Goal: Transaction & Acquisition: Purchase product/service

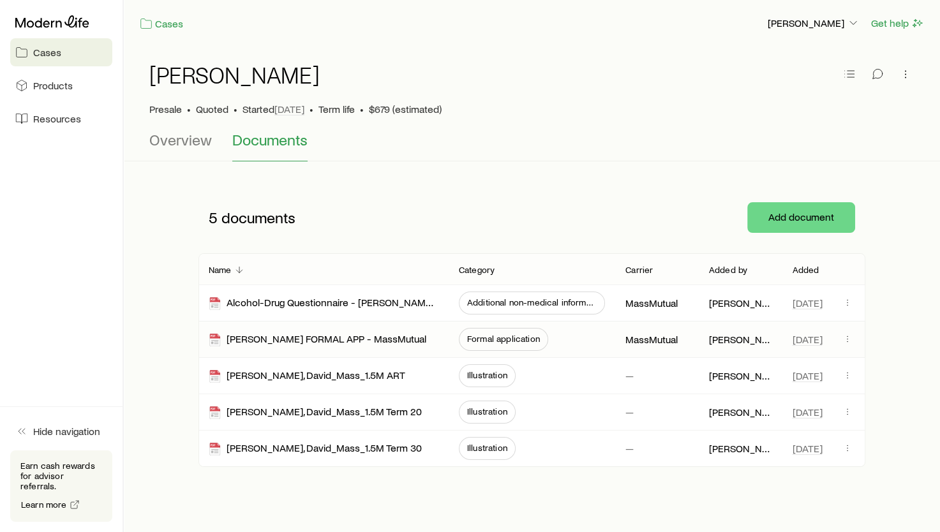
click at [530, 341] on span "Formal application" at bounding box center [503, 339] width 73 height 10
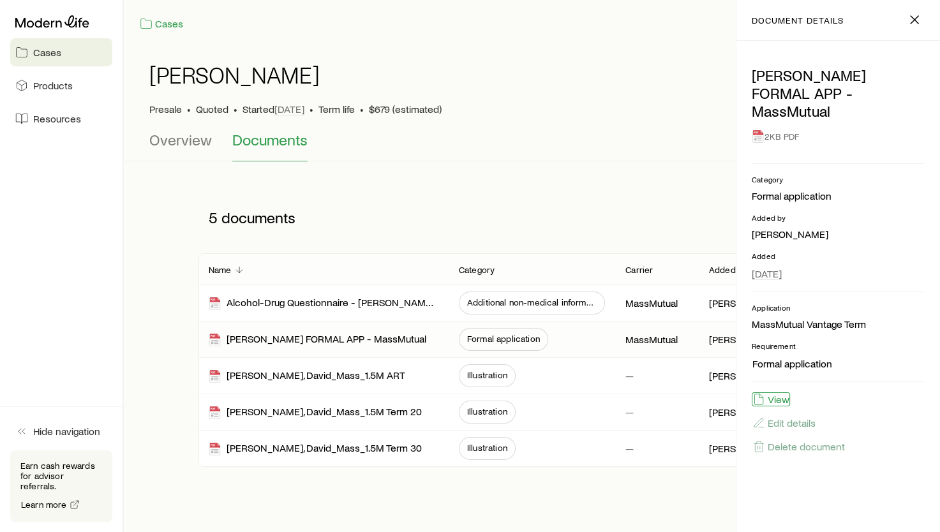
click at [772, 397] on button "View" at bounding box center [770, 399] width 38 height 14
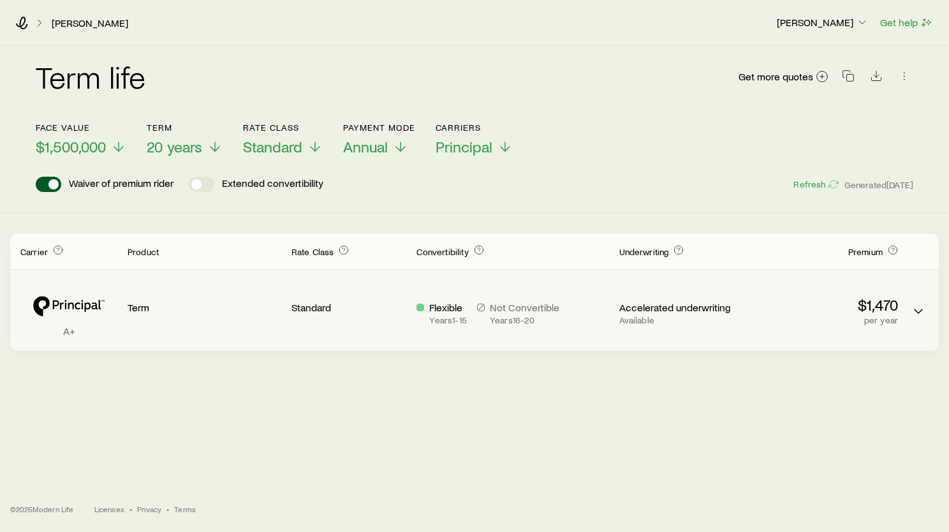
click at [79, 315] on icon "Term quotes" at bounding box center [68, 305] width 97 height 39
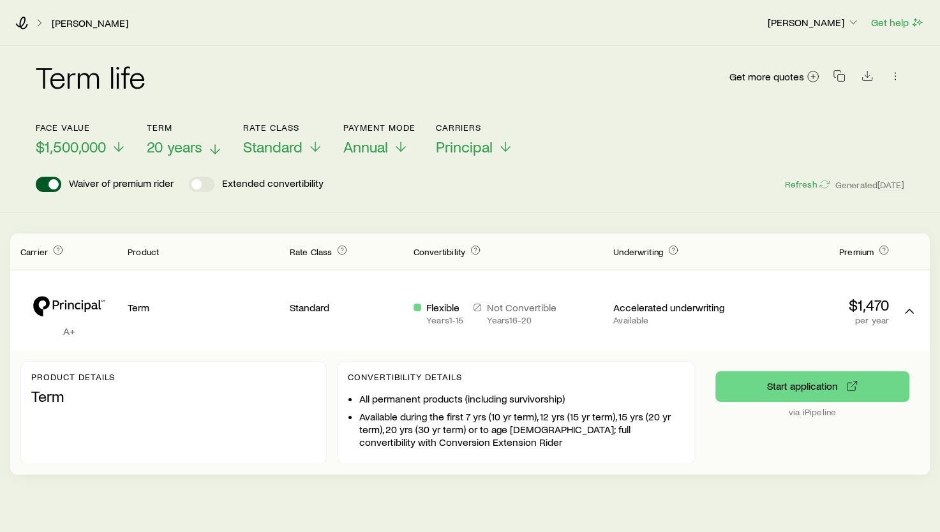
click at [209, 152] on icon at bounding box center [214, 149] width 15 height 15
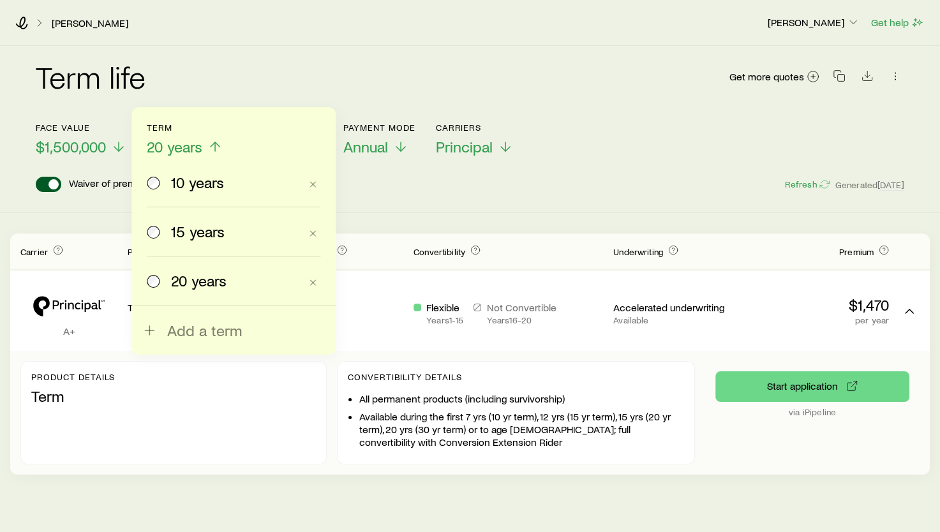
click at [205, 180] on span "10 years" at bounding box center [197, 182] width 53 height 18
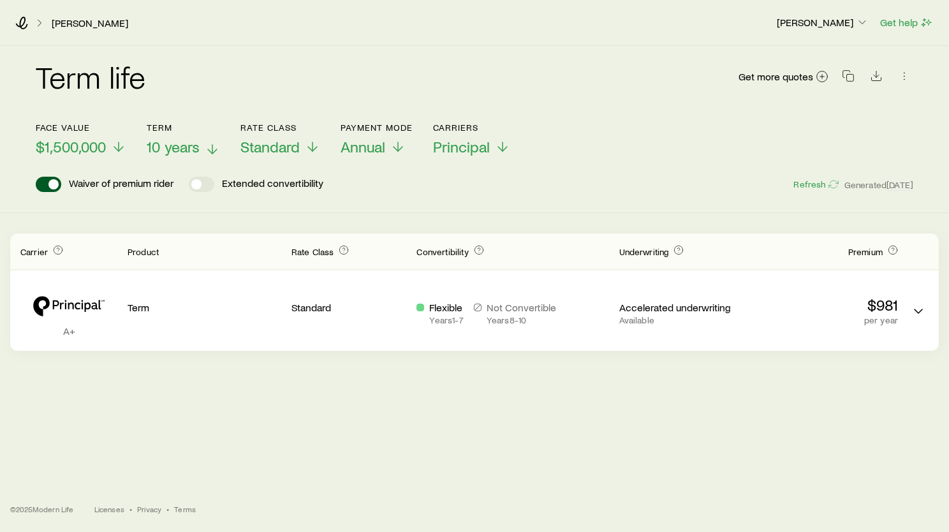
click at [108, 409] on div "Term life Get more quotes Face value $1,500,000 Term 10 years Rate Class Standa…" at bounding box center [474, 245] width 949 height 399
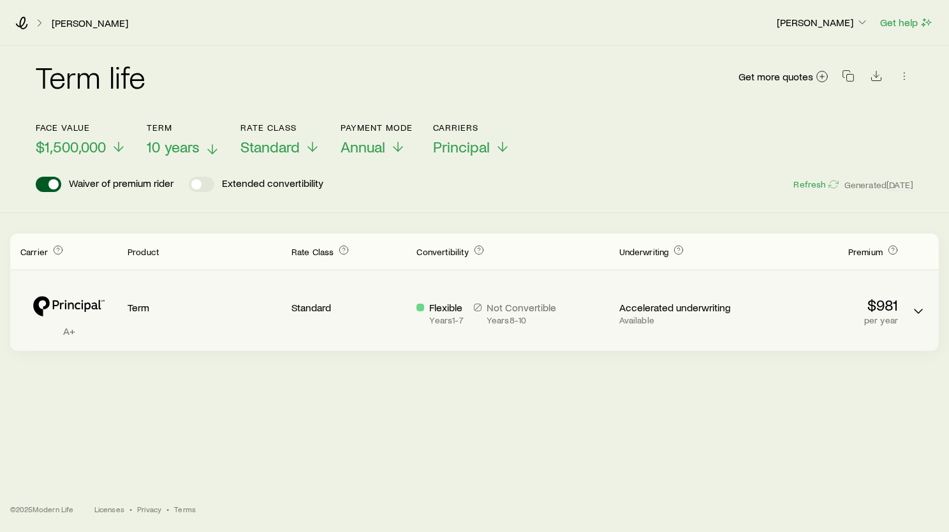
click at [258, 307] on p "Term" at bounding box center [205, 307] width 154 height 13
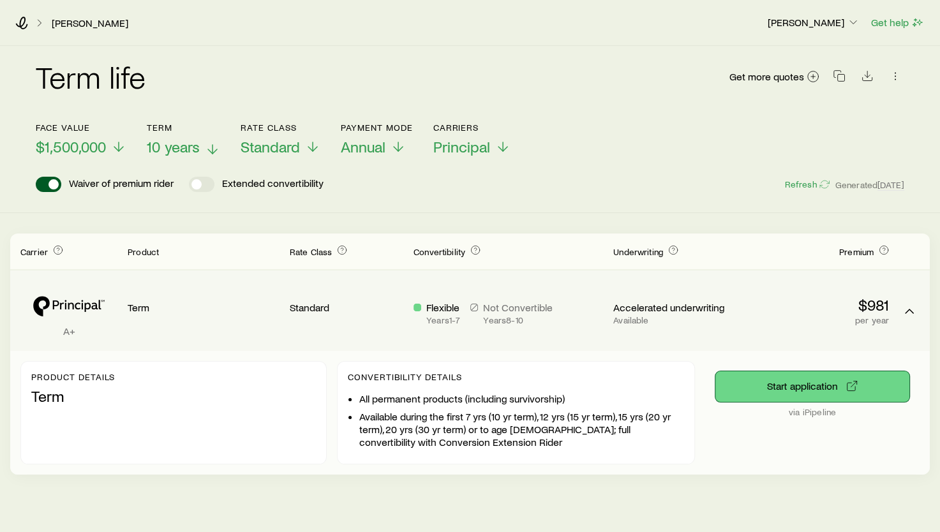
click at [827, 384] on button "Start application" at bounding box center [812, 386] width 194 height 31
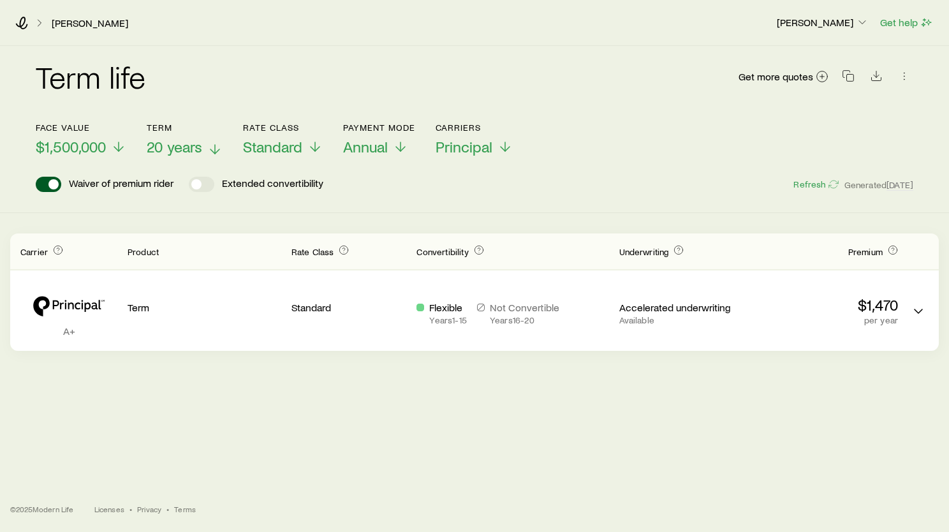
click at [210, 149] on icon at bounding box center [214, 149] width 15 height 15
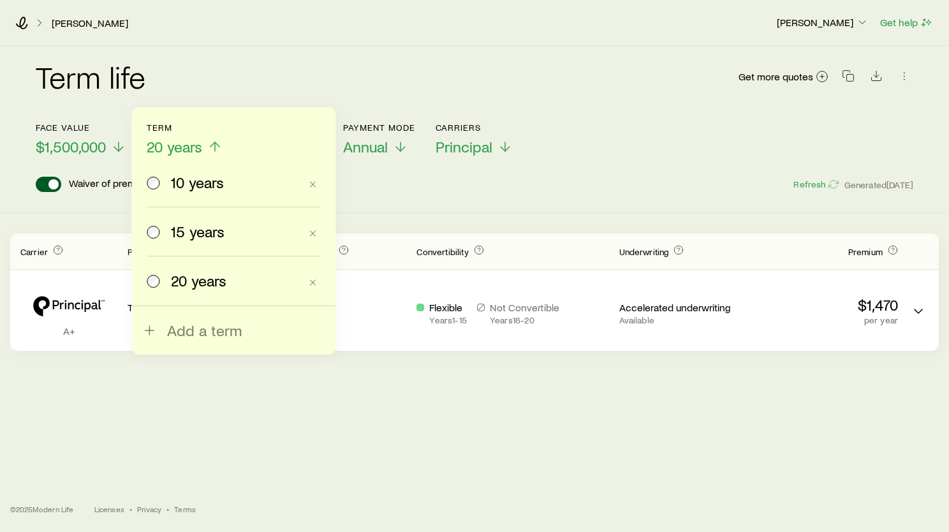
click at [200, 186] on span "10 years" at bounding box center [197, 182] width 53 height 18
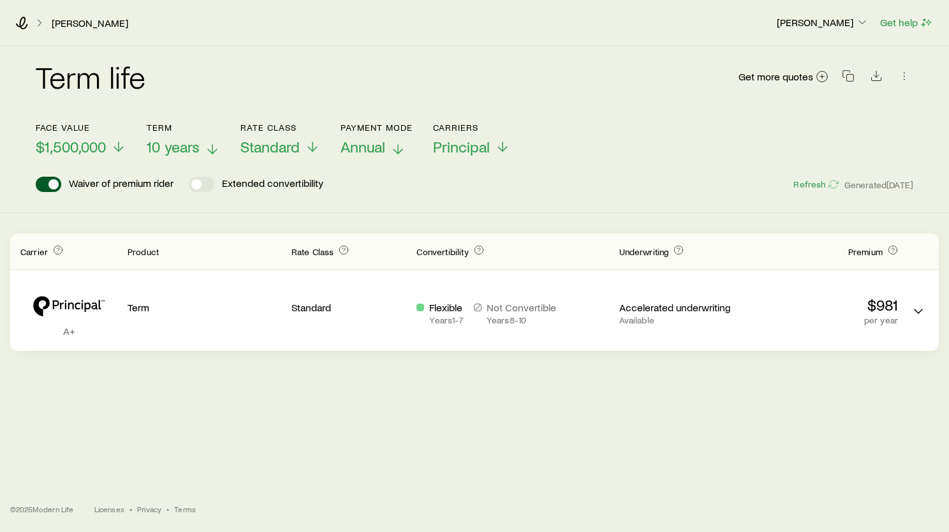
click at [390, 145] on icon at bounding box center [397, 149] width 15 height 15
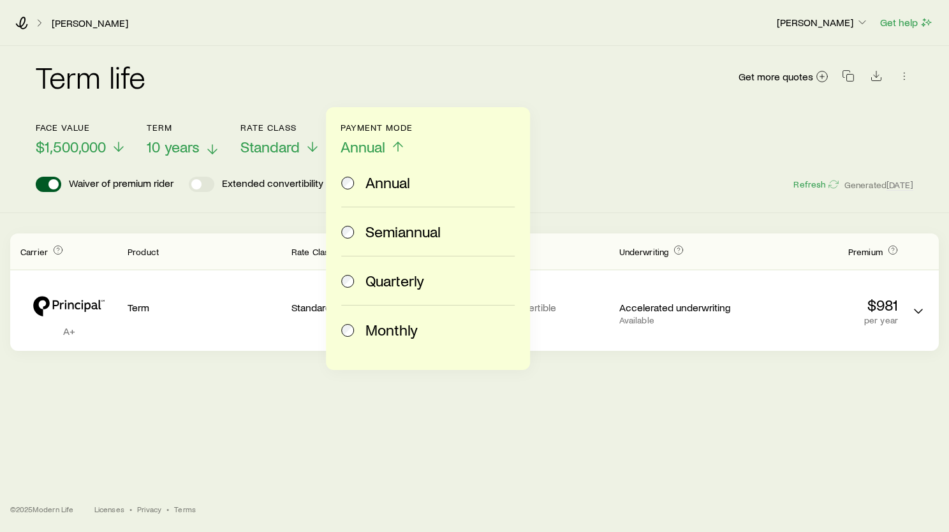
click at [382, 328] on span "Monthly" at bounding box center [391, 330] width 52 height 18
